Goal: Task Accomplishment & Management: Manage account settings

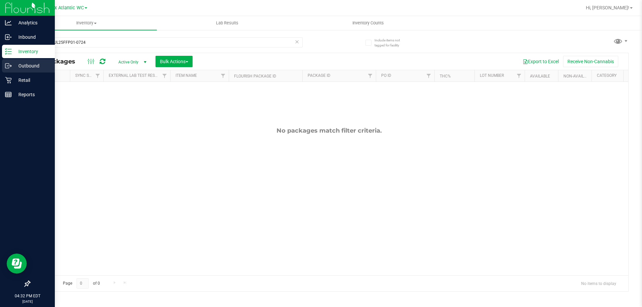
click at [11, 69] on div "Outbound" at bounding box center [28, 65] width 53 height 13
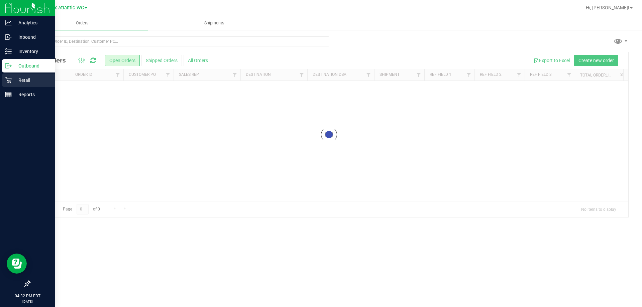
click at [10, 83] on icon at bounding box center [8, 80] width 6 height 6
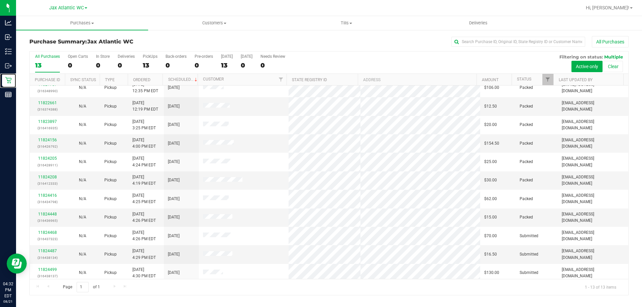
scroll to position [47, 0]
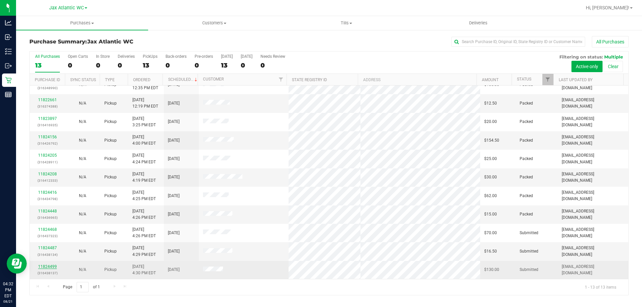
click at [44, 266] on link "11824499" at bounding box center [47, 266] width 19 height 5
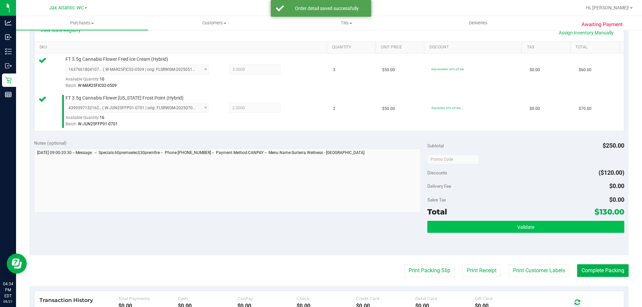
scroll to position [167, 0]
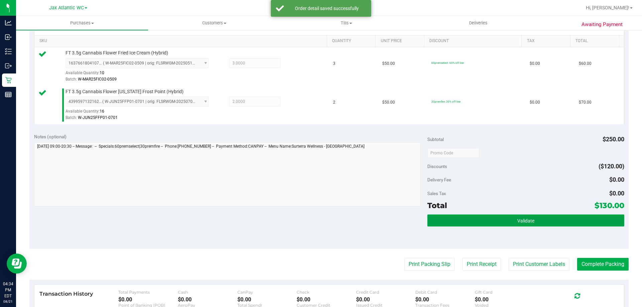
click at [502, 221] on button "Validate" at bounding box center [525, 221] width 197 height 12
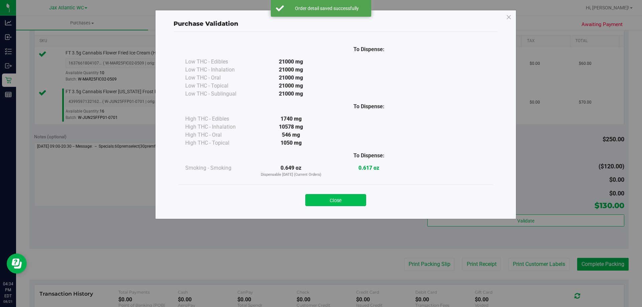
click at [345, 197] on button "Close" at bounding box center [335, 200] width 61 height 12
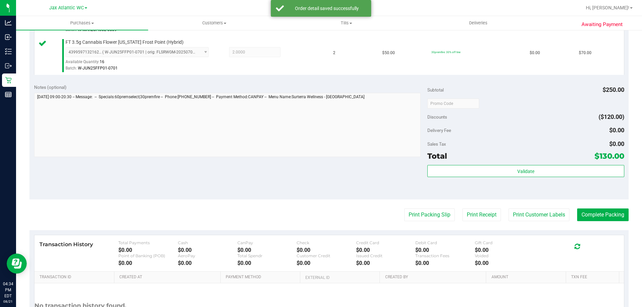
scroll to position [278, 0]
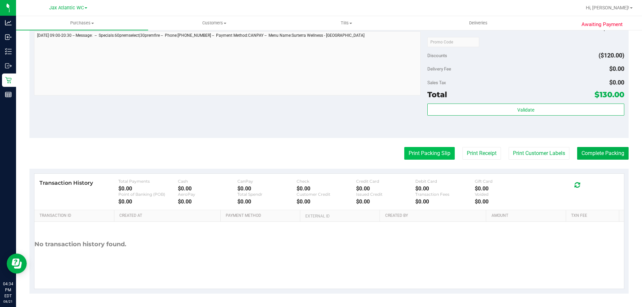
click at [431, 157] on button "Print Packing Slip" at bounding box center [429, 153] width 50 height 13
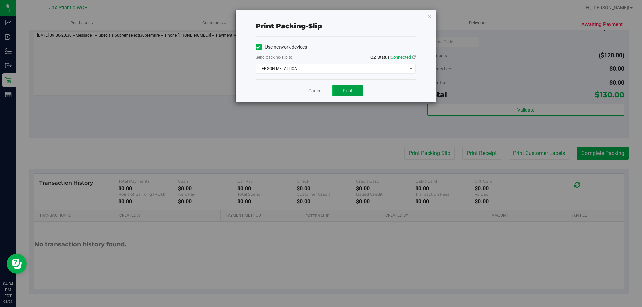
drag, startPoint x: 345, startPoint y: 90, endPoint x: 353, endPoint y: 90, distance: 8.0
click at [345, 90] on span "Print" at bounding box center [348, 90] width 10 height 5
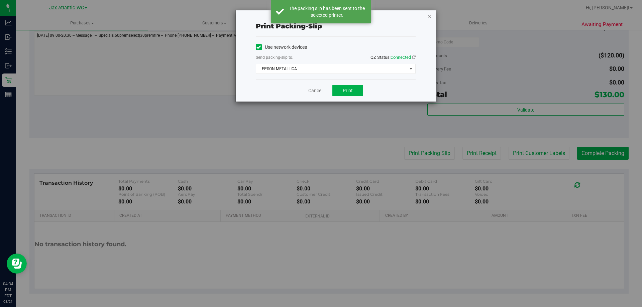
click at [429, 17] on icon "button" at bounding box center [429, 16] width 5 height 8
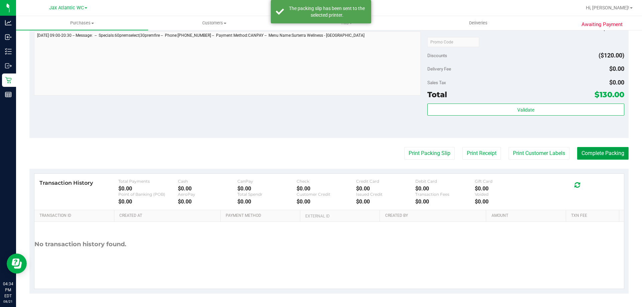
click at [582, 155] on button "Complete Packing" at bounding box center [602, 153] width 51 height 13
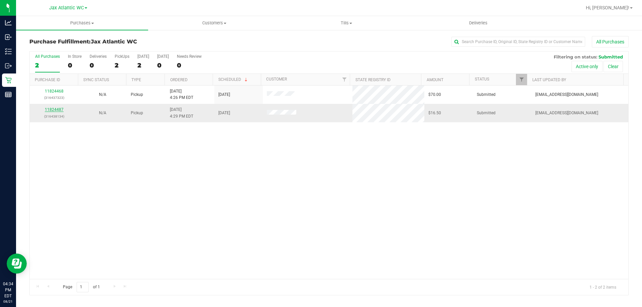
click at [57, 111] on link "11824487" at bounding box center [54, 109] width 19 height 5
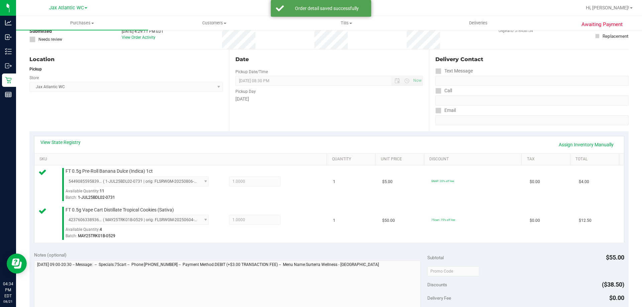
scroll to position [134, 0]
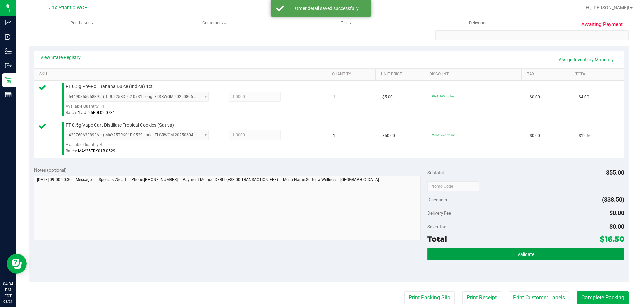
click at [468, 259] on button "Validate" at bounding box center [525, 254] width 197 height 12
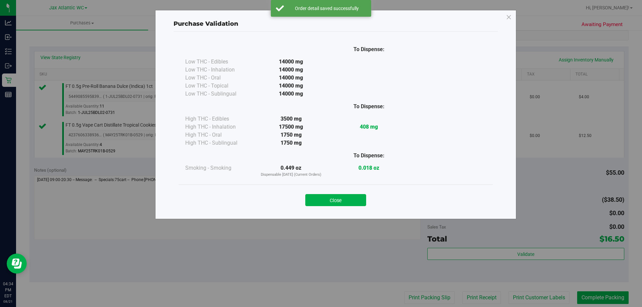
drag, startPoint x: 329, startPoint y: 200, endPoint x: 342, endPoint y: 205, distance: 14.1
click at [329, 200] on button "Close" at bounding box center [335, 200] width 61 height 12
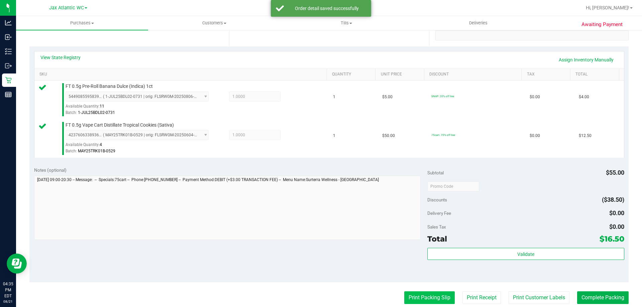
click at [410, 297] on button "Print Packing Slip" at bounding box center [429, 297] width 50 height 13
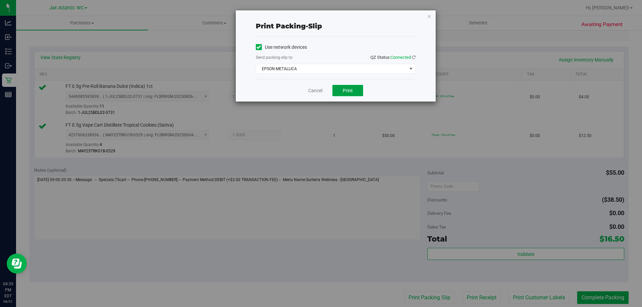
click at [345, 89] on span "Print" at bounding box center [348, 90] width 10 height 5
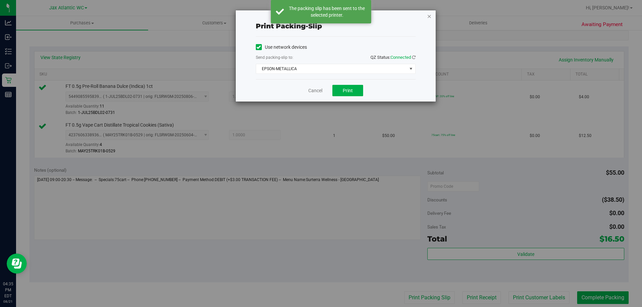
click at [429, 17] on icon "button" at bounding box center [429, 16] width 5 height 8
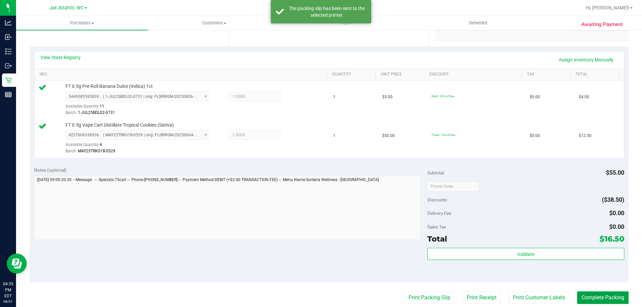
click at [597, 298] on button "Complete Packing" at bounding box center [602, 297] width 51 height 13
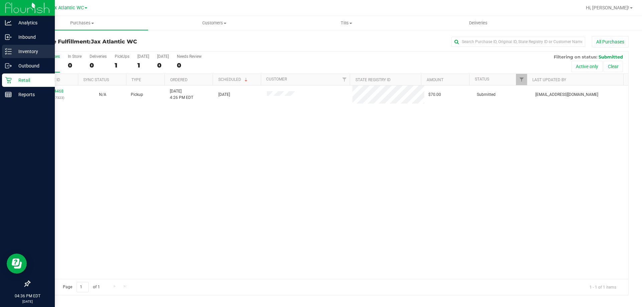
click at [12, 53] on p "Inventory" at bounding box center [32, 51] width 40 height 8
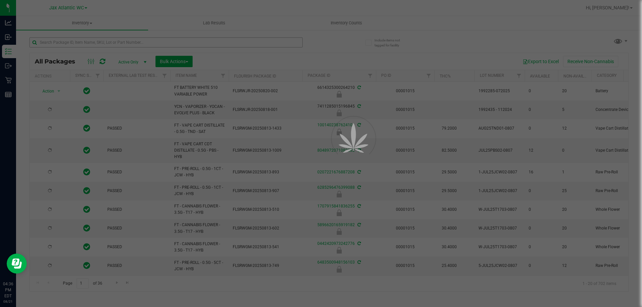
click at [70, 44] on div at bounding box center [321, 153] width 642 height 307
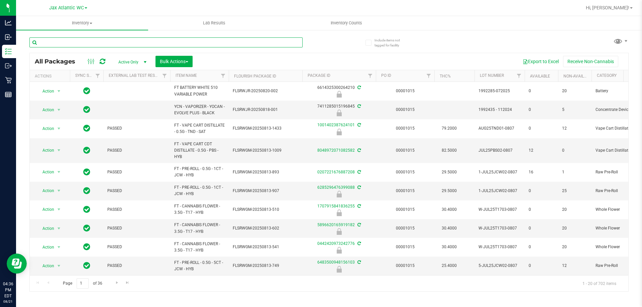
click at [70, 44] on input "text" at bounding box center [165, 42] width 273 height 10
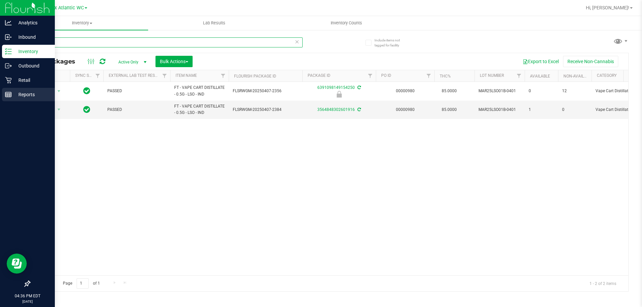
type input "lso"
click at [13, 93] on p "Reports" at bounding box center [32, 95] width 40 height 8
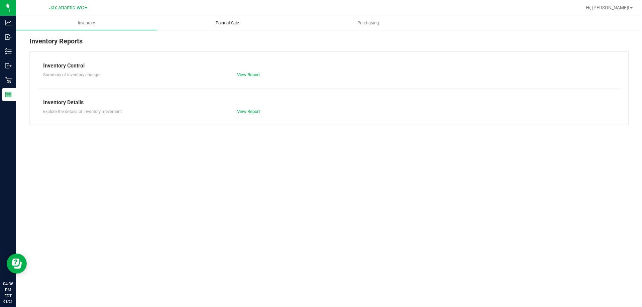
click at [225, 22] on span "Point of Sale" at bounding box center [227, 23] width 41 height 6
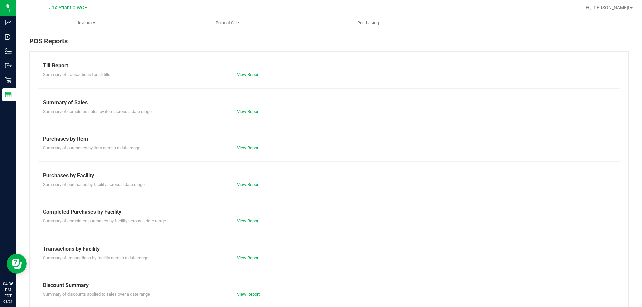
click at [244, 219] on link "View Report" at bounding box center [248, 221] width 23 height 5
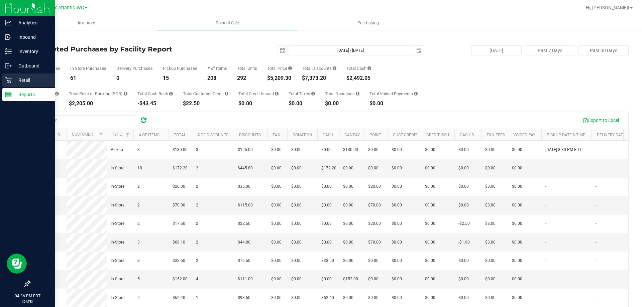
click at [9, 81] on icon at bounding box center [8, 80] width 6 height 6
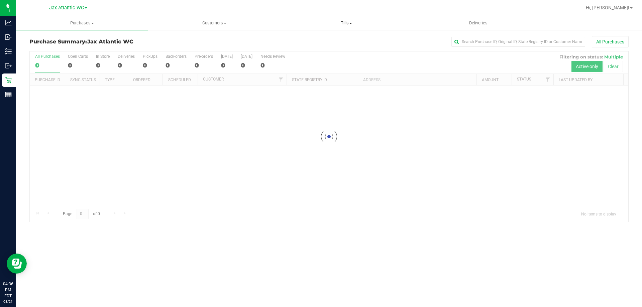
click at [344, 20] on span "Tills" at bounding box center [345, 23] width 131 height 6
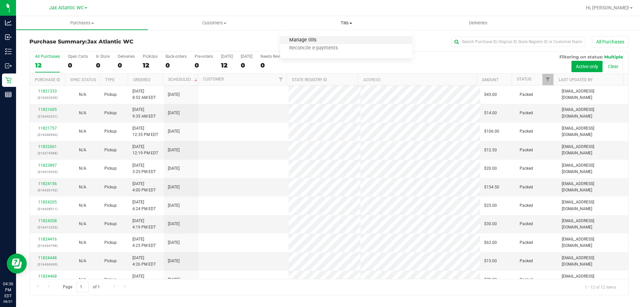
click at [309, 39] on span "Manage tills" at bounding box center [302, 40] width 45 height 6
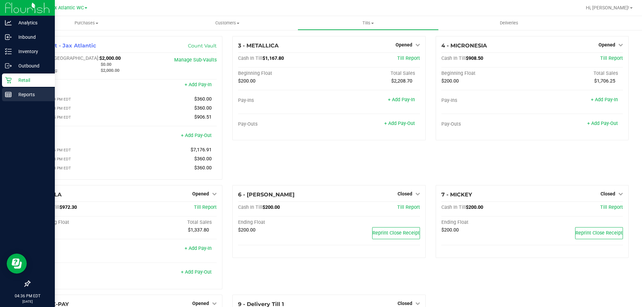
click at [12, 95] on p "Reports" at bounding box center [32, 95] width 40 height 8
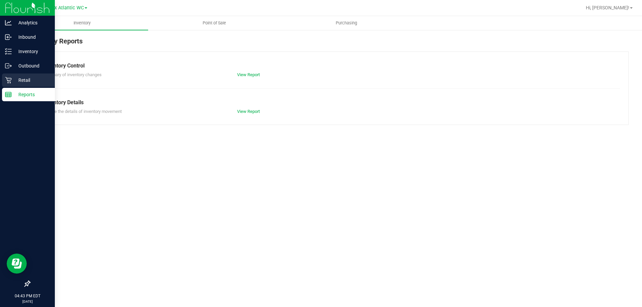
click at [16, 84] on p "Retail" at bounding box center [32, 80] width 40 height 8
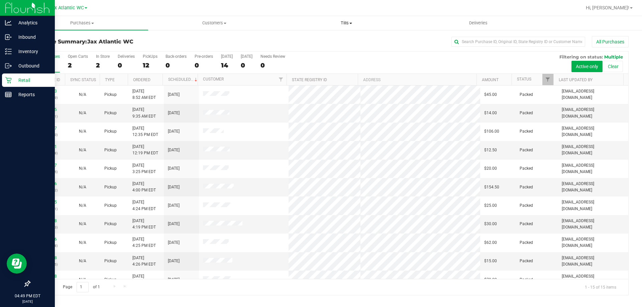
click at [347, 23] on span "Tills" at bounding box center [345, 23] width 131 height 6
click at [319, 48] on span "Reconcile e-payments" at bounding box center [313, 48] width 67 height 6
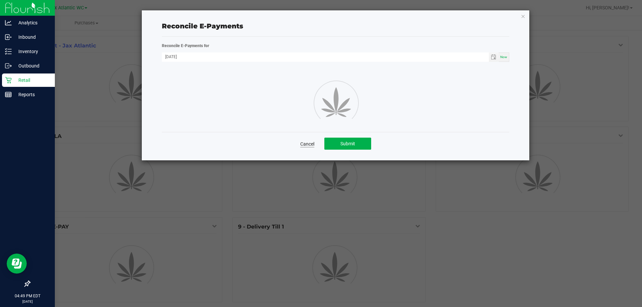
click at [304, 144] on link "Cancel" at bounding box center [307, 144] width 14 height 7
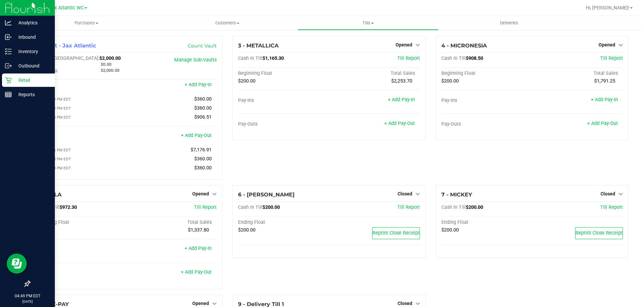
click at [13, 82] on p "Retail" at bounding box center [32, 80] width 40 height 8
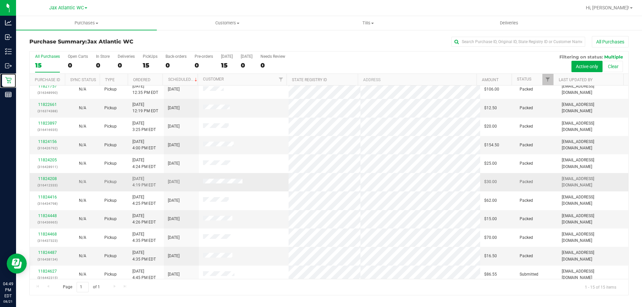
scroll to position [84, 0]
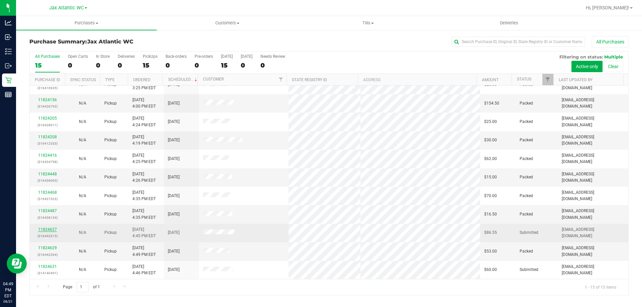
click at [49, 229] on link "11824627" at bounding box center [47, 229] width 19 height 5
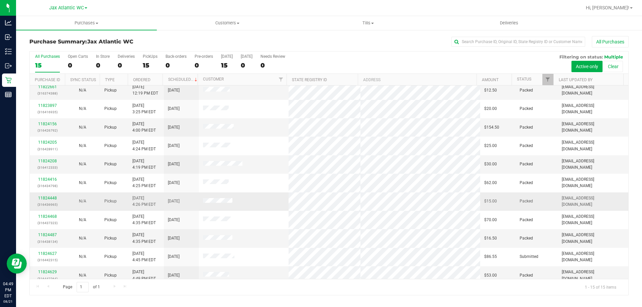
scroll to position [84, 0]
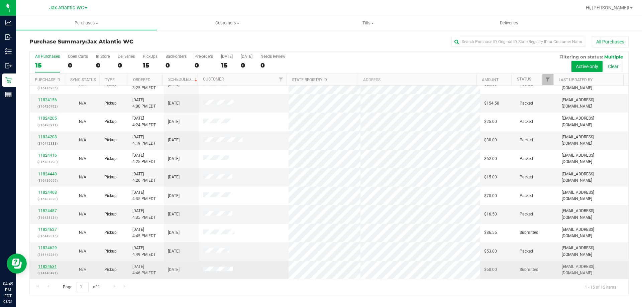
click at [44, 266] on link "11824631" at bounding box center [47, 266] width 19 height 5
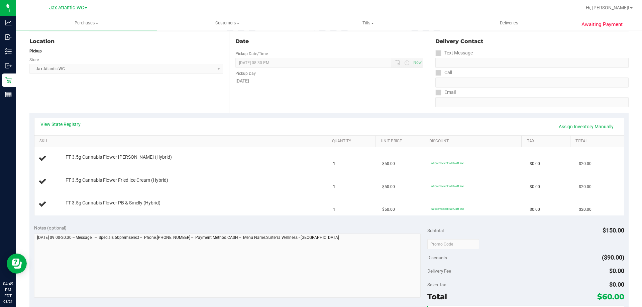
scroll to position [100, 0]
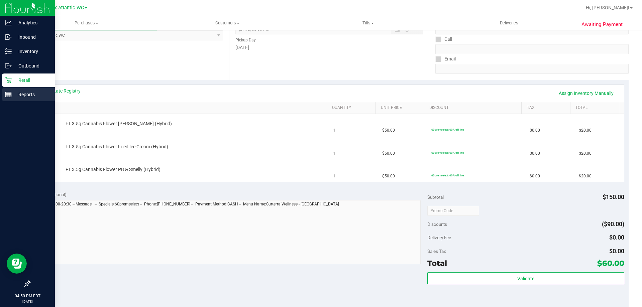
click at [6, 95] on icon at bounding box center [8, 94] width 7 height 7
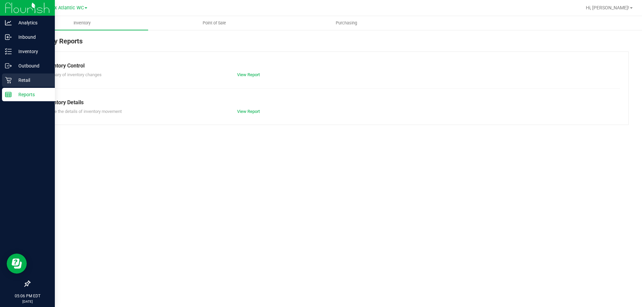
click at [8, 79] on icon at bounding box center [8, 80] width 7 height 7
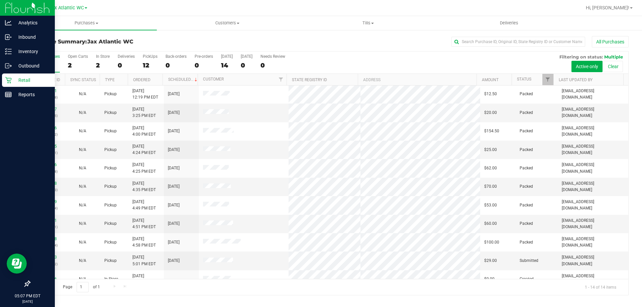
scroll to position [66, 0]
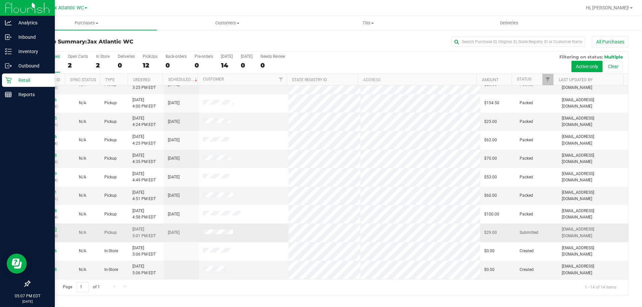
click at [45, 228] on link "11824743" at bounding box center [47, 229] width 19 height 5
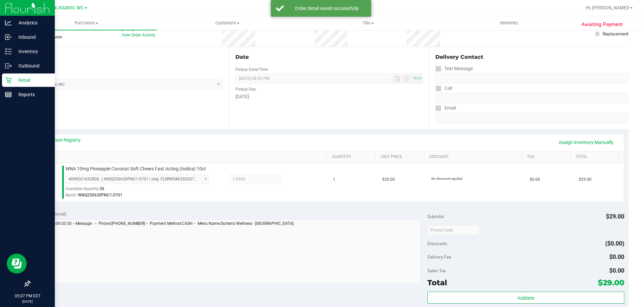
scroll to position [134, 0]
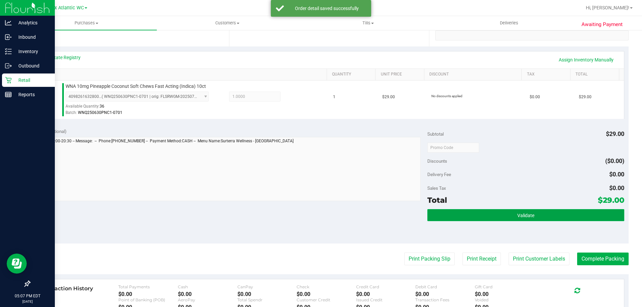
click at [467, 221] on button "Validate" at bounding box center [525, 215] width 197 height 12
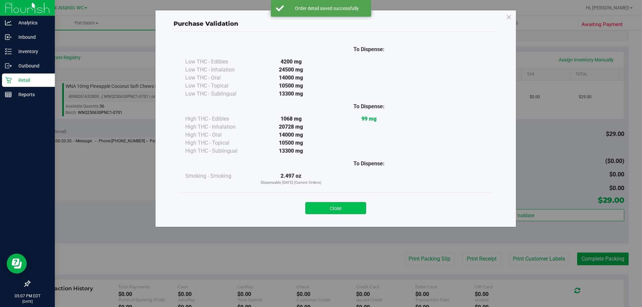
click at [339, 211] on button "Close" at bounding box center [335, 208] width 61 height 12
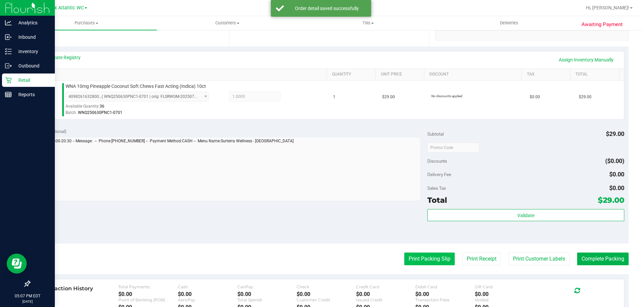
click at [412, 256] on button "Print Packing Slip" at bounding box center [429, 259] width 50 height 13
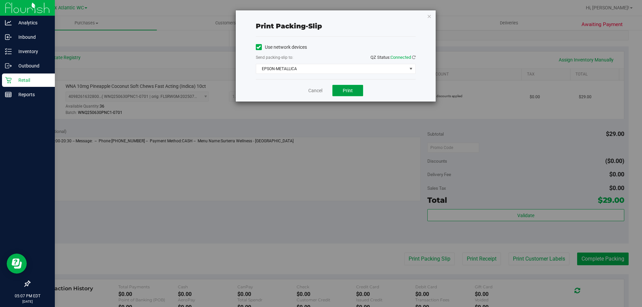
click at [340, 91] on button "Print" at bounding box center [347, 90] width 31 height 11
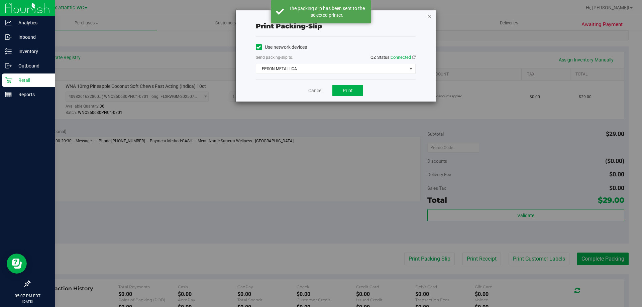
click at [427, 17] on icon "button" at bounding box center [429, 16] width 5 height 8
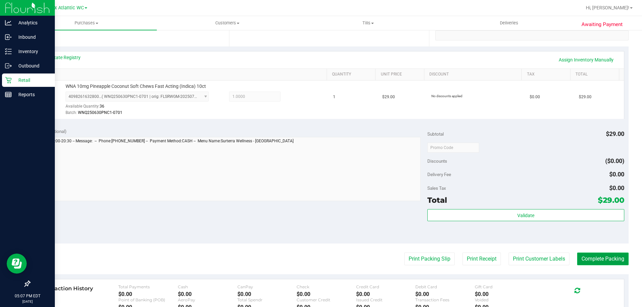
click at [593, 260] on button "Complete Packing" at bounding box center [602, 259] width 51 height 13
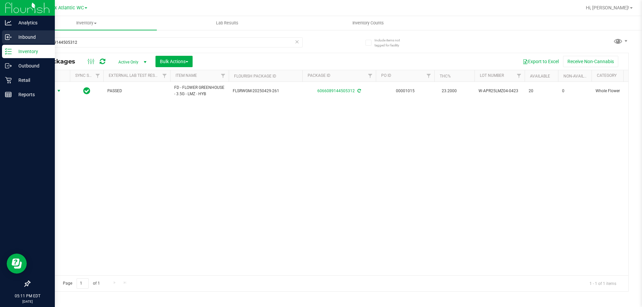
click at [14, 36] on p "Inbound" at bounding box center [32, 37] width 40 height 8
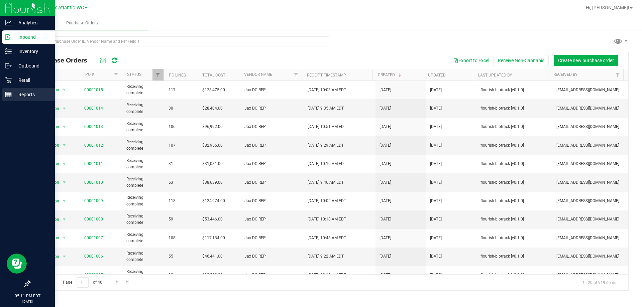
click at [18, 99] on div "Reports" at bounding box center [28, 94] width 53 height 13
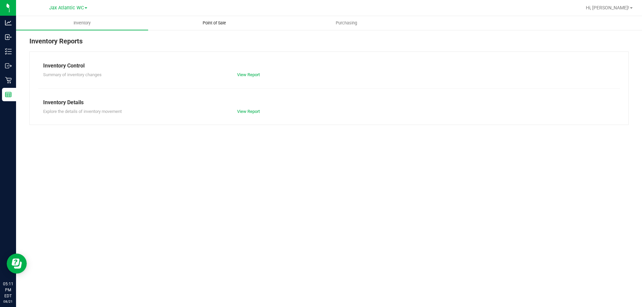
click at [212, 21] on span "Point of Sale" at bounding box center [214, 23] width 41 height 6
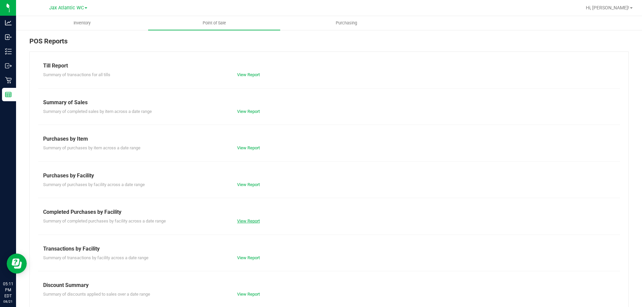
click at [245, 220] on link "View Report" at bounding box center [248, 221] width 23 height 5
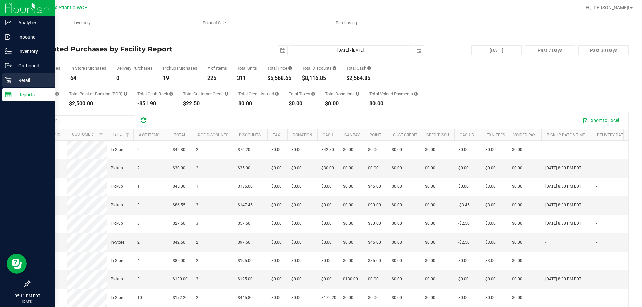
click at [6, 83] on icon at bounding box center [8, 80] width 7 height 7
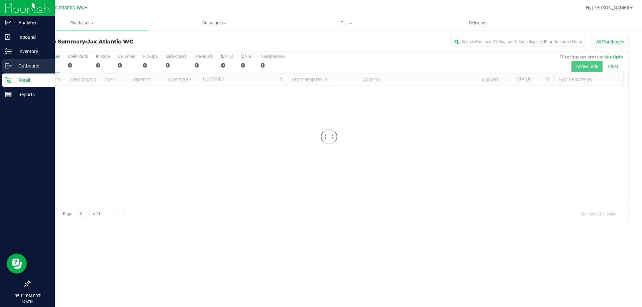
click at [11, 66] on icon at bounding box center [10, 66] width 1 height 1
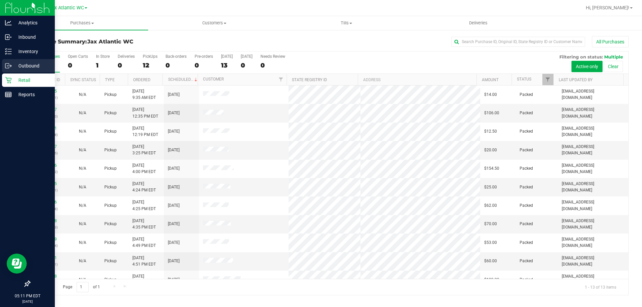
click at [14, 66] on p "Outbound" at bounding box center [32, 66] width 40 height 8
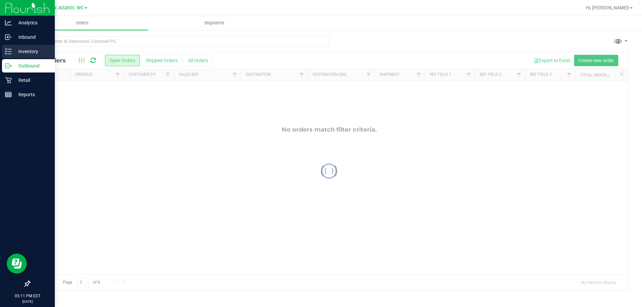
click at [15, 54] on p "Inventory" at bounding box center [32, 51] width 40 height 8
click at [20, 48] on p "Inventory" at bounding box center [32, 51] width 40 height 8
